Goal: Entertainment & Leisure: Consume media (video, audio)

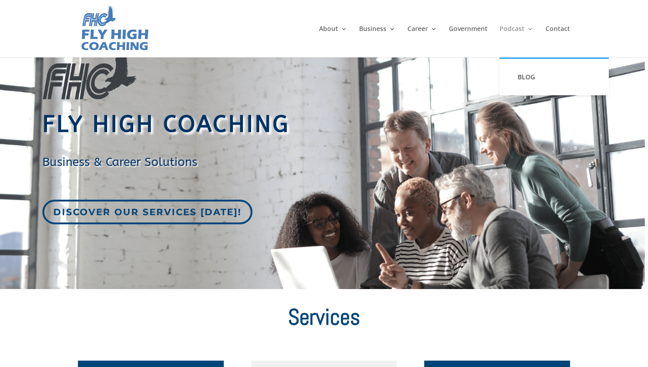
click at [512, 28] on link "Podcast" at bounding box center [516, 42] width 34 height 32
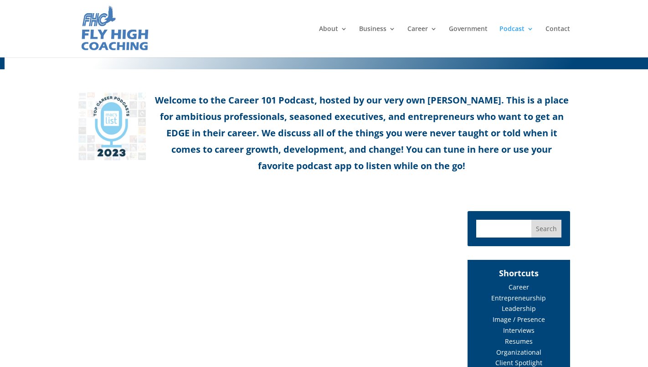
scroll to position [289, 0]
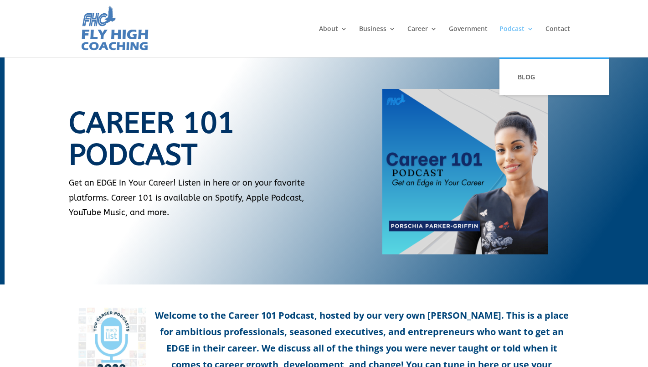
click at [515, 26] on link "Podcast" at bounding box center [516, 42] width 34 height 32
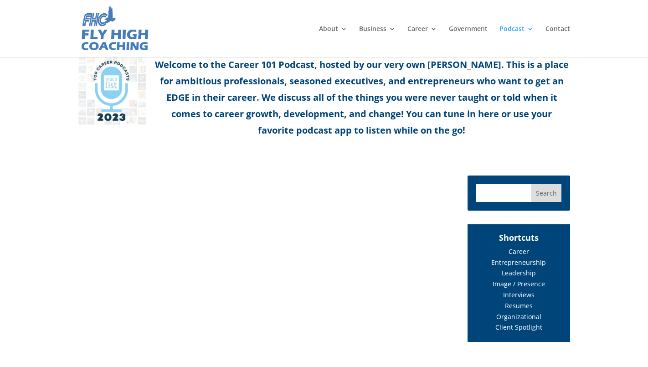
scroll to position [371, 0]
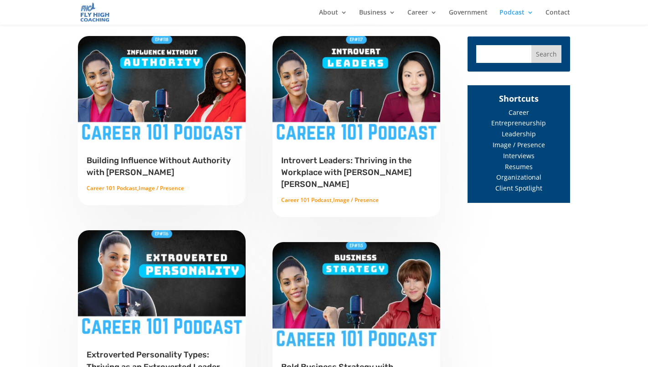
click at [185, 161] on link "Building Influence Without Authority with [PERSON_NAME]" at bounding box center [159, 166] width 144 height 22
